Goal: Complete application form

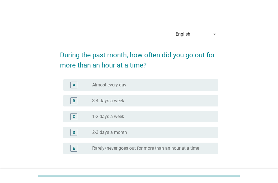
click at [201, 31] on div "English" at bounding box center [193, 34] width 35 height 9
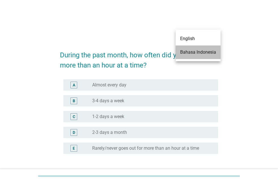
click at [197, 53] on div "Bahasa Indonesia" at bounding box center [198, 52] width 36 height 7
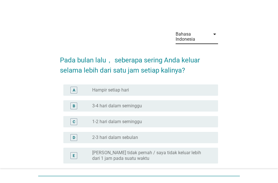
click at [116, 122] on label "1-2 hari dalam seminggu" at bounding box center [117, 122] width 50 height 6
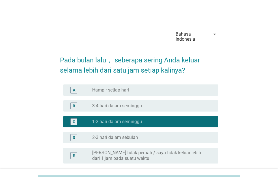
scroll to position [29, 0]
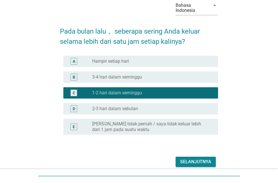
click at [119, 110] on label "2-3 hari dalam sebulan" at bounding box center [115, 109] width 46 height 6
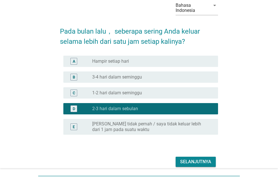
scroll to position [53, 0]
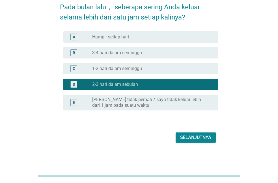
click at [200, 137] on div "Selanjutnya" at bounding box center [195, 137] width 31 height 7
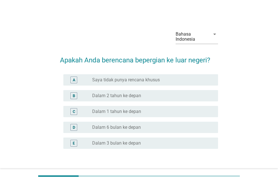
click at [141, 79] on label "Saya tidak punya rencana khusus" at bounding box center [126, 80] width 68 height 6
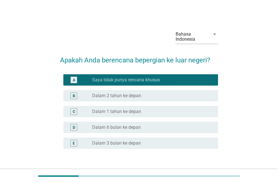
scroll to position [29, 0]
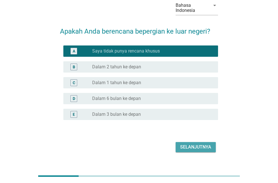
click at [200, 151] on button "Selanjutnya" at bounding box center [196, 147] width 40 height 10
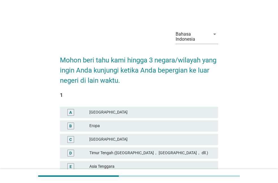
scroll to position [58, 0]
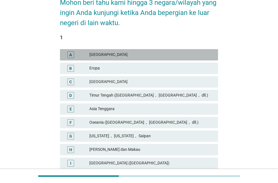
click at [109, 54] on div "[GEOGRAPHIC_DATA]" at bounding box center [151, 54] width 124 height 7
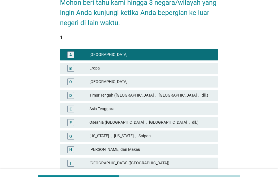
click at [109, 54] on div "[GEOGRAPHIC_DATA]" at bounding box center [151, 54] width 124 height 7
click at [115, 107] on div "Asia Tenggara" at bounding box center [151, 109] width 124 height 7
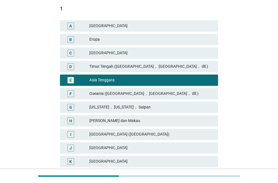
scroll to position [115, 0]
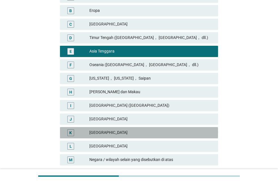
click at [105, 133] on div "[GEOGRAPHIC_DATA]" at bounding box center [151, 133] width 124 height 7
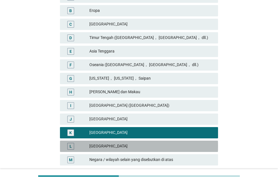
click at [105, 144] on div "[GEOGRAPHIC_DATA]" at bounding box center [151, 146] width 124 height 7
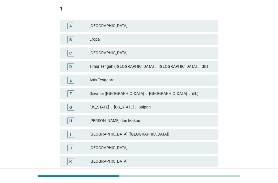
scroll to position [144, 0]
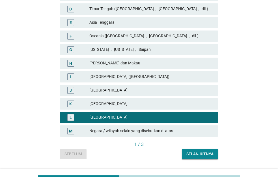
click at [126, 106] on div "[GEOGRAPHIC_DATA]" at bounding box center [151, 104] width 124 height 7
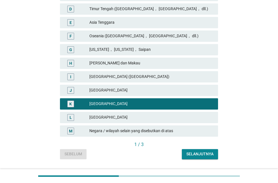
click at [198, 155] on div "Selanjutnya" at bounding box center [199, 154] width 27 height 6
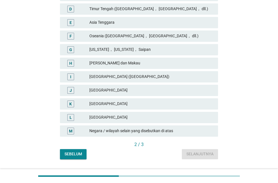
scroll to position [87, 0]
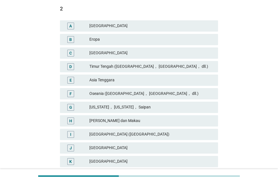
click at [104, 24] on div "[GEOGRAPHIC_DATA]" at bounding box center [151, 26] width 124 height 7
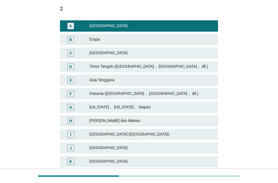
scroll to position [144, 0]
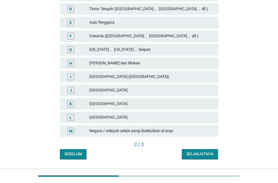
click at [197, 156] on div "Selanjutnya" at bounding box center [199, 154] width 27 height 6
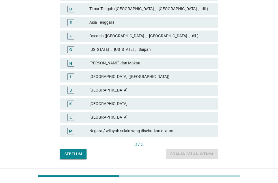
click at [132, 119] on div "[GEOGRAPHIC_DATA]" at bounding box center [151, 117] width 124 height 7
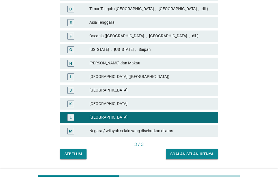
click at [144, 25] on div "Asia Tenggara" at bounding box center [151, 22] width 124 height 7
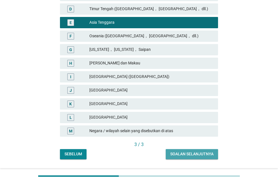
click at [198, 154] on div "Soalan selanjutnya" at bounding box center [191, 154] width 43 height 6
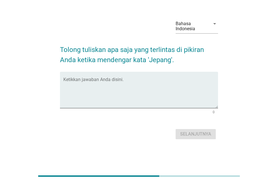
scroll to position [0, 0]
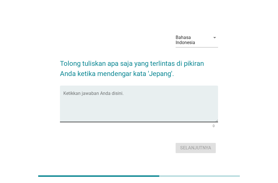
click at [141, 100] on textarea "Ketikkan jawaban Anda disini." at bounding box center [140, 108] width 155 height 30
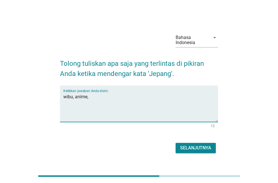
type textarea "wibu, anime,"
click at [203, 149] on div "Selanjutnya" at bounding box center [195, 148] width 31 height 7
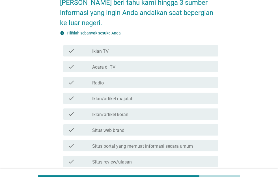
scroll to position [87, 0]
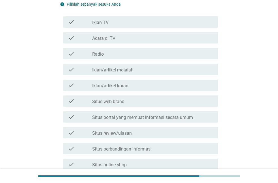
click at [119, 118] on label "Situs portal yang memuat informasi secara umum" at bounding box center [142, 118] width 101 height 6
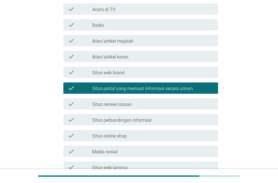
scroll to position [144, 0]
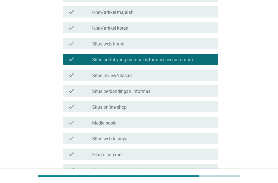
click at [127, 77] on label "Situs review/ulasan" at bounding box center [112, 76] width 40 height 6
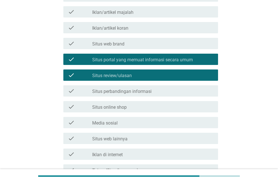
click at [120, 123] on div "check_box_outline_blank Media sosial" at bounding box center [152, 122] width 121 height 7
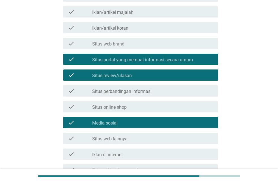
scroll to position [202, 0]
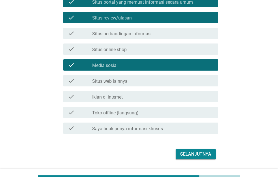
click at [120, 113] on label "Toko offline (langsung)" at bounding box center [115, 113] width 46 height 6
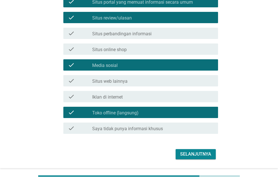
click at [146, 80] on div "check_box_outline_blank Situs web lainnya" at bounding box center [152, 81] width 121 height 7
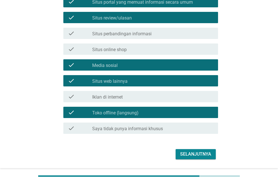
click at [193, 160] on div "Selanjutnya" at bounding box center [139, 155] width 158 height 14
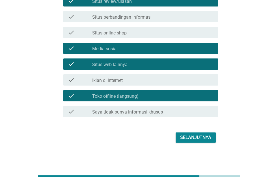
click at [192, 140] on div "Selanjutnya" at bounding box center [195, 137] width 31 height 7
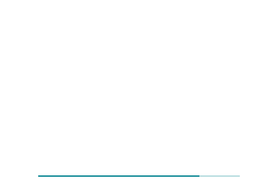
scroll to position [0, 0]
